Goal: Submit feedback/report problem

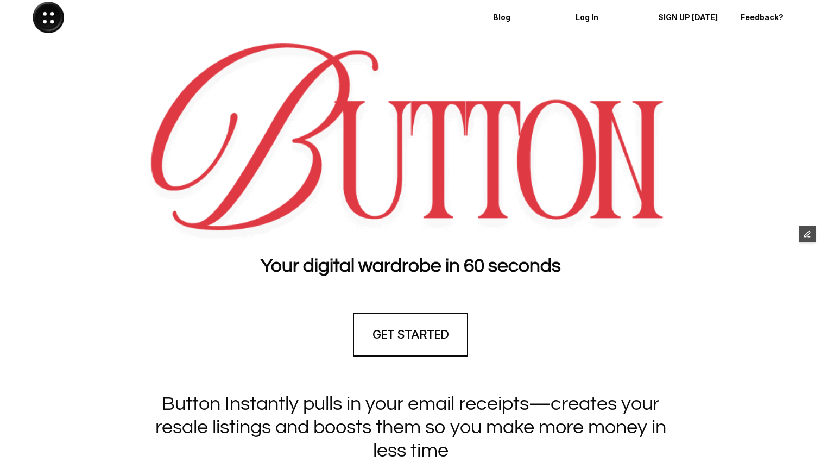
click at [94, 139] on div at bounding box center [411, 143] width 800 height 204
click at [123, 292] on section "GET STARTED" at bounding box center [410, 335] width 821 height 98
click at [56, 232] on div at bounding box center [411, 143] width 800 height 204
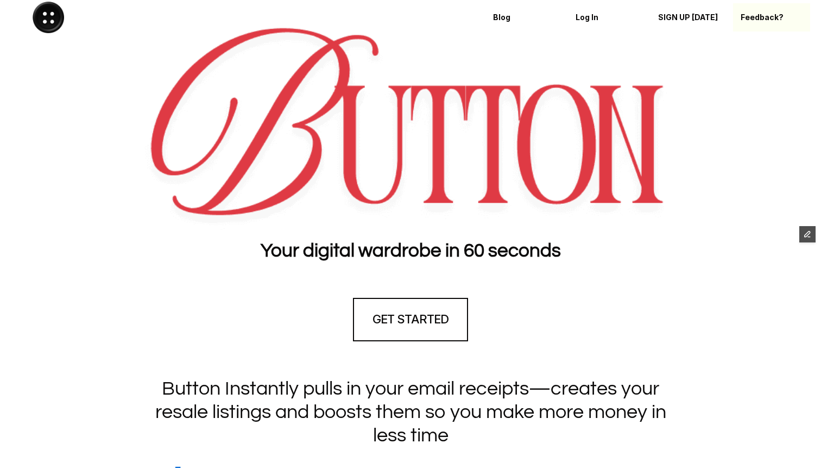
click at [761, 16] on p "Feedback?" at bounding box center [772, 17] width 62 height 9
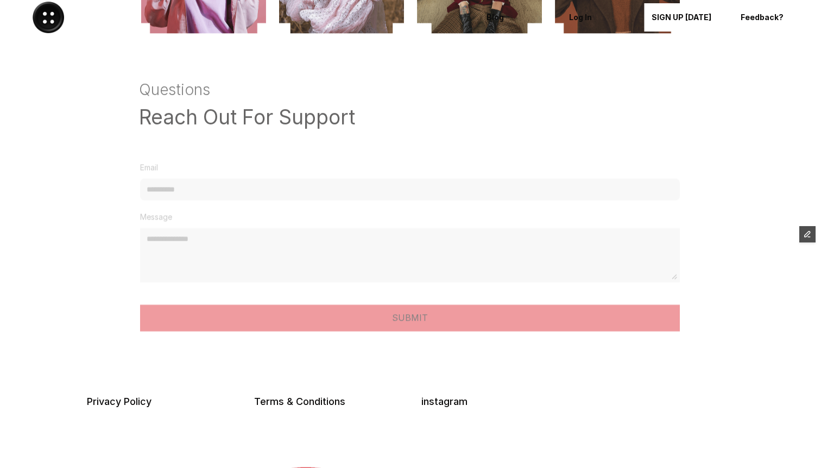
scroll to position [3, 0]
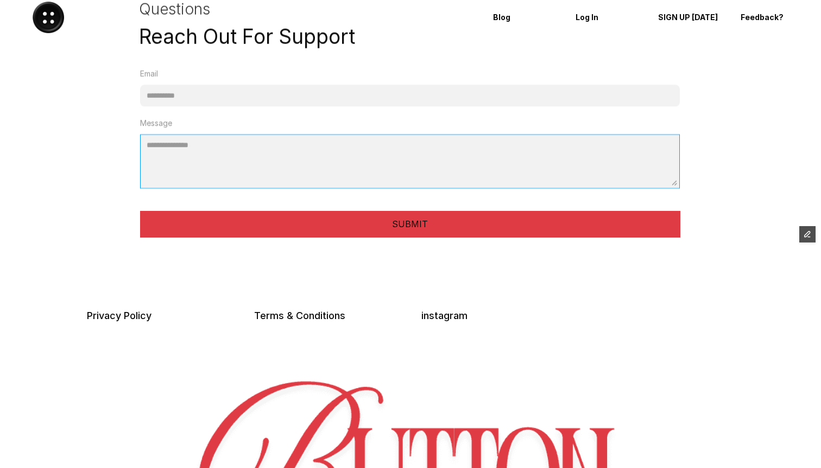
click at [424, 165] on textarea "Message" at bounding box center [410, 161] width 541 height 54
click at [51, 17] on img at bounding box center [49, 18] width 32 height 32
click at [53, 19] on img at bounding box center [49, 18] width 32 height 32
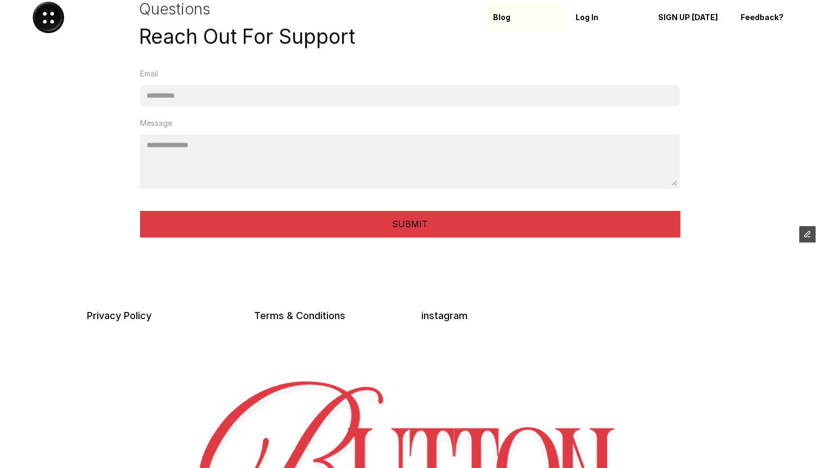
click at [502, 15] on p "Blog" at bounding box center [524, 17] width 62 height 9
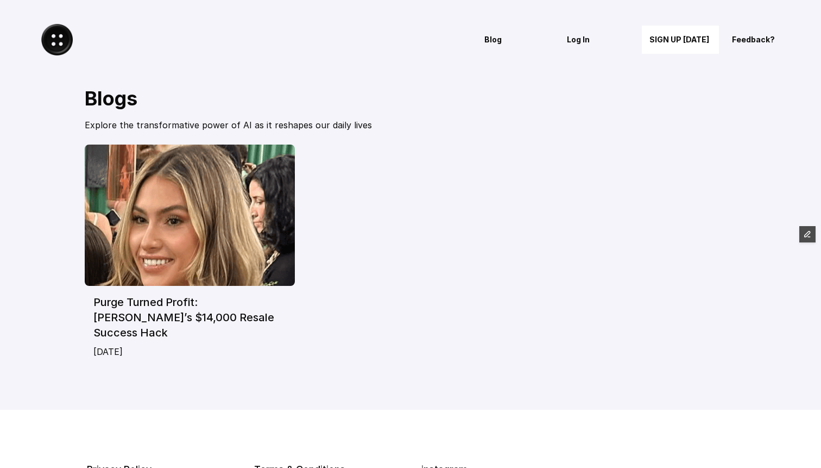
click at [58, 42] on img at bounding box center [57, 40] width 32 height 32
click at [57, 41] on img at bounding box center [57, 40] width 32 height 32
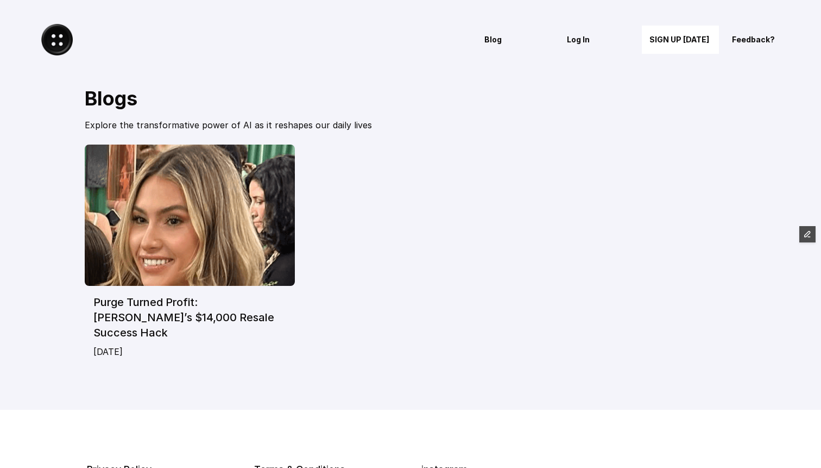
click at [54, 39] on img at bounding box center [57, 40] width 32 height 32
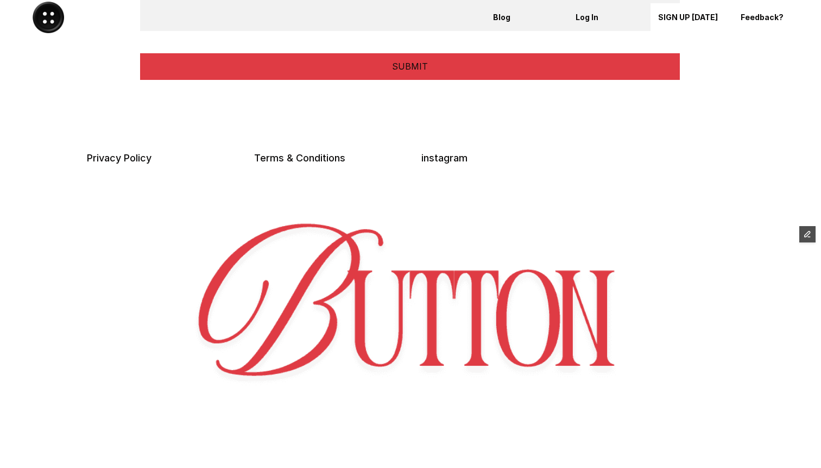
scroll to position [2858, 0]
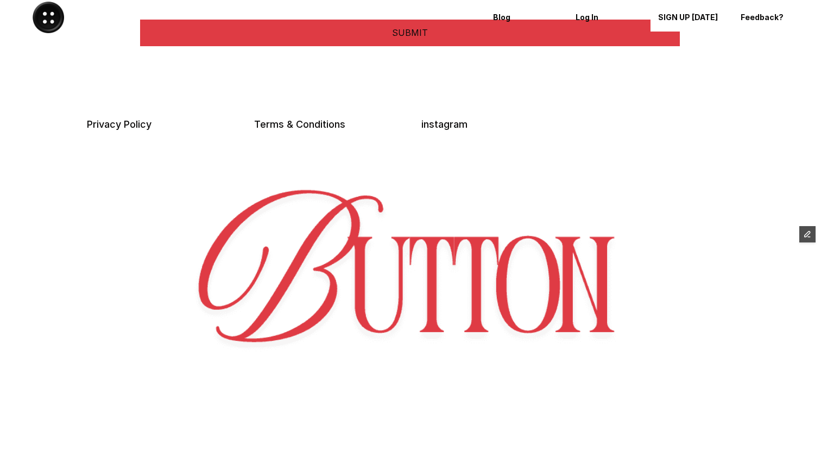
click at [478, 268] on img at bounding box center [411, 298] width 798 height 247
click at [484, 271] on img at bounding box center [411, 298] width 798 height 247
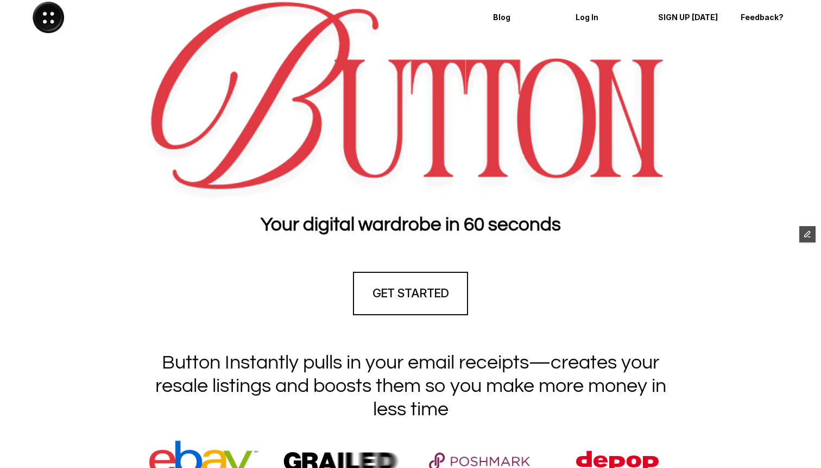
scroll to position [0, 0]
